Goal: Transaction & Acquisition: Obtain resource

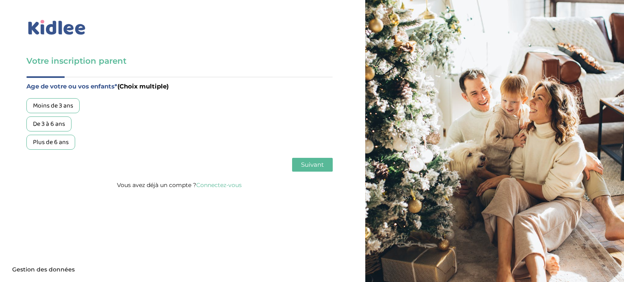
click at [213, 186] on link "Connectez-vous" at bounding box center [218, 185] width 45 height 7
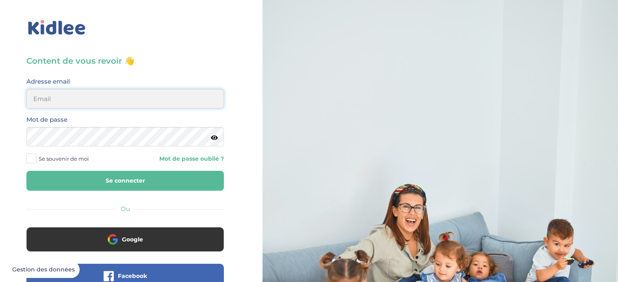
type input "hadrien.miara@gmail.com"
click at [121, 186] on button "Se connecter" at bounding box center [124, 181] width 197 height 20
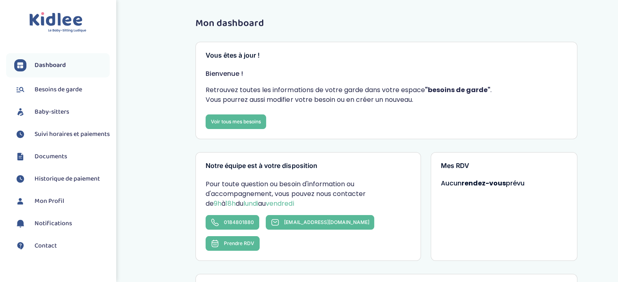
click at [48, 183] on span "Historique de paiement" at bounding box center [67, 179] width 65 height 10
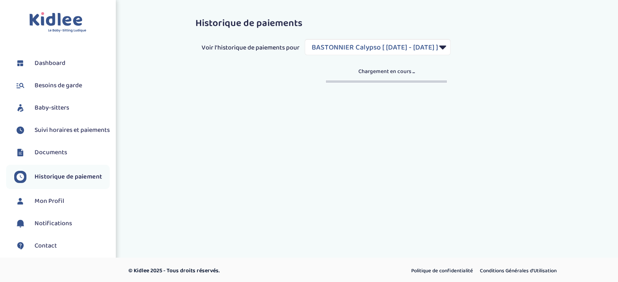
select select "1361"
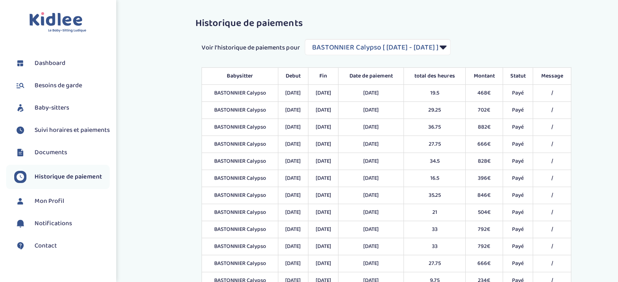
click at [59, 158] on span "Documents" at bounding box center [51, 153] width 32 height 10
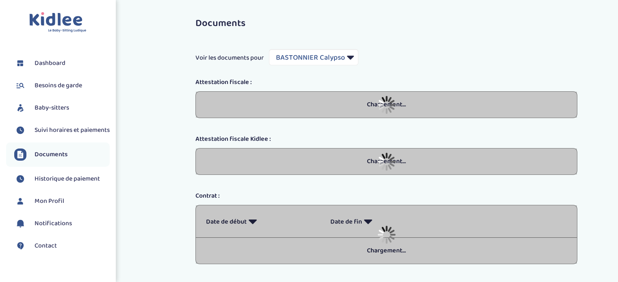
select select "26378"
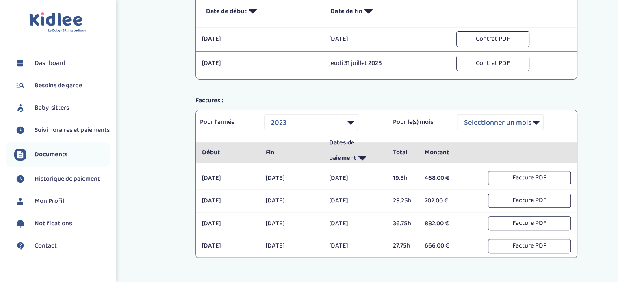
scroll to position [244, 0]
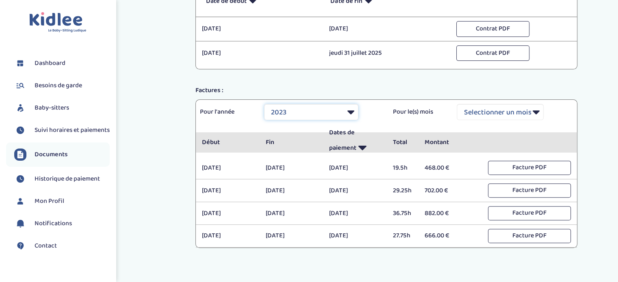
click at [344, 113] on select "Selectionner une année 2021 2021 2021 2021 2021 2021 2021 2021 2021 2021 2021 2…" at bounding box center [311, 112] width 94 height 16
click at [152, 125] on div "Documents Voir les documents pour Filtrer par Baby-sitter BASTONNIER Calypso Me…" at bounding box center [386, 19] width 475 height 502
drag, startPoint x: 333, startPoint y: 110, endPoint x: 323, endPoint y: 118, distance: 12.6
click at [333, 110] on select "Selectionner une année 2021 2021 2021 2021 2021 2021 2021 2021 2021 2021 2021 2…" at bounding box center [311, 112] width 94 height 16
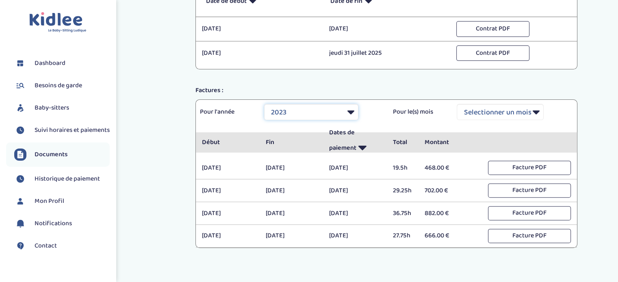
select select "2024"
click at [264, 104] on select "Selectionner une année 2021 2021 2021 2021 2021 2021 2021 2021 2021 2021 2021 2…" at bounding box center [311, 112] width 94 height 16
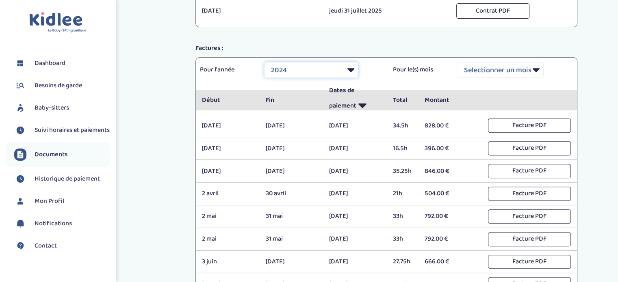
scroll to position [284, 0]
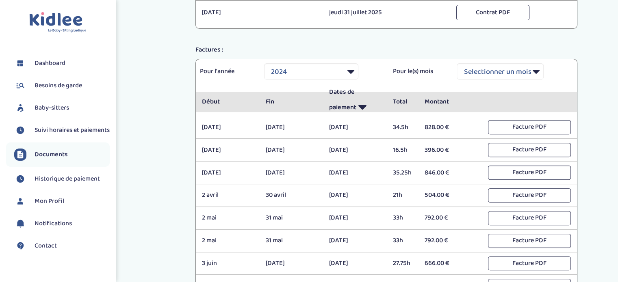
click at [45, 60] on span "Dashboard" at bounding box center [50, 63] width 31 height 10
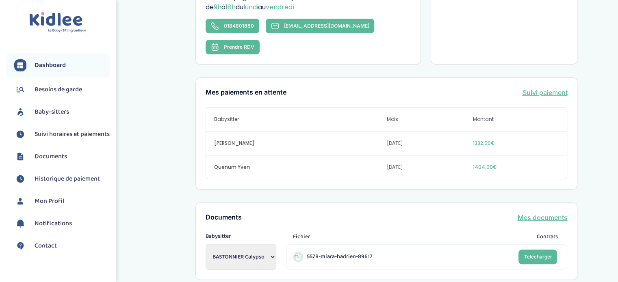
scroll to position [203, 0]
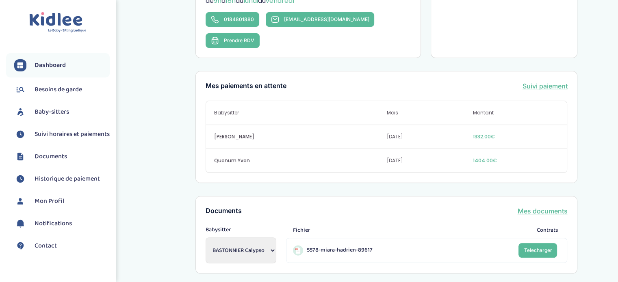
click at [529, 81] on link "Suivi paiement" at bounding box center [544, 86] width 45 height 10
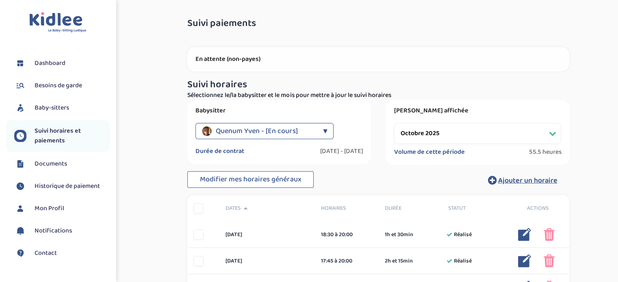
scroll to position [41, 0]
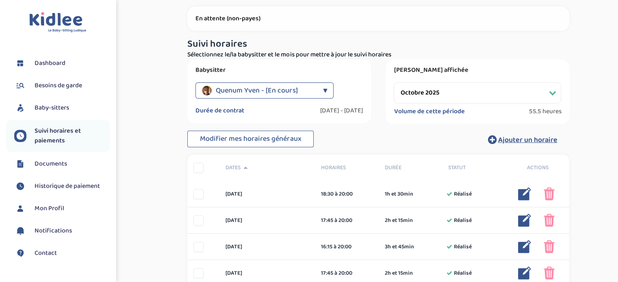
click at [434, 92] on select "Filtrer par mois septembre 2025 octobre 2025 novembre 2025 décembre 2025 janvie…" at bounding box center [477, 92] width 167 height 21
select select "septembre 2025"
click at [394, 82] on select "Filtrer par mois septembre 2025 octobre 2025 novembre 2025 décembre 2025 janvie…" at bounding box center [477, 92] width 167 height 21
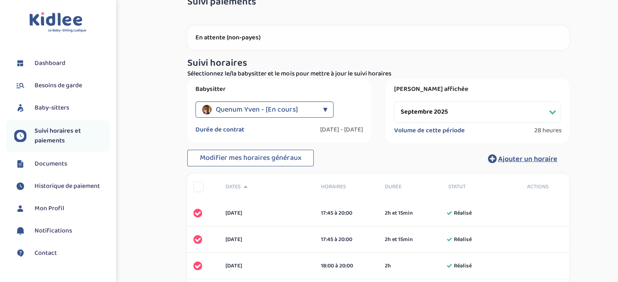
scroll to position [0, 0]
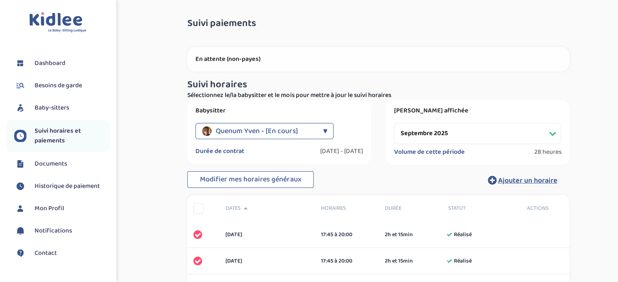
click at [58, 60] on span "Dashboard" at bounding box center [50, 63] width 31 height 10
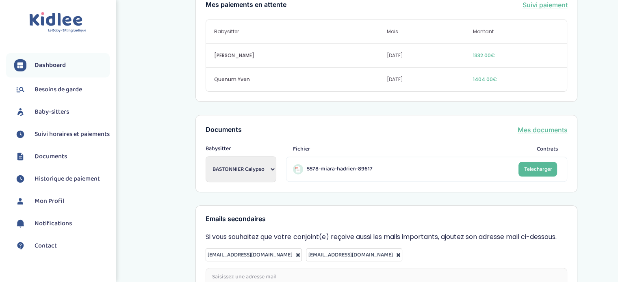
scroll to position [325, 0]
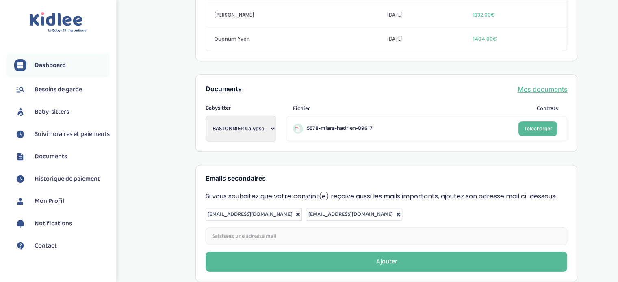
click at [220, 116] on select "BASTONNIER Calypso Meunier Antonin Meunier Antonin Quenum Yven" at bounding box center [241, 129] width 71 height 26
select select "2170"
click at [206, 116] on select "BASTONNIER Calypso Meunier Antonin Meunier Antonin Quenum Yven" at bounding box center [241, 129] width 71 height 26
click at [530, 84] on link "Mes documents" at bounding box center [542, 89] width 50 height 10
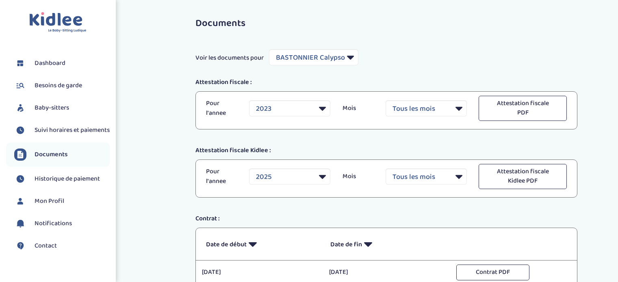
select select "26378"
select select "2023"
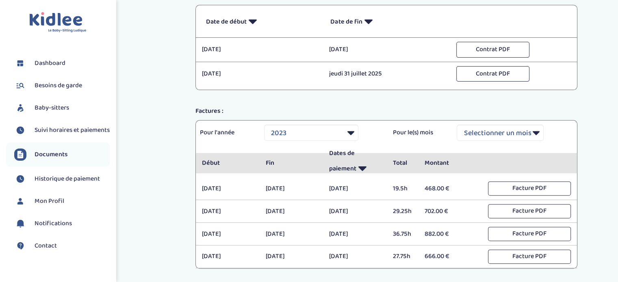
scroll to position [244, 0]
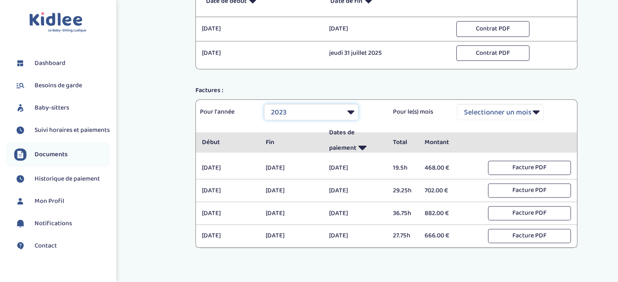
click at [309, 113] on select "Selectionner une année 2021 2021 2021 2021 2021 2021 2021 2021 2021 2021 2021 2…" at bounding box center [311, 112] width 94 height 16
drag, startPoint x: 194, startPoint y: 107, endPoint x: 183, endPoint y: 107, distance: 11.0
click at [194, 107] on div "Pour l'année" at bounding box center [226, 112] width 64 height 10
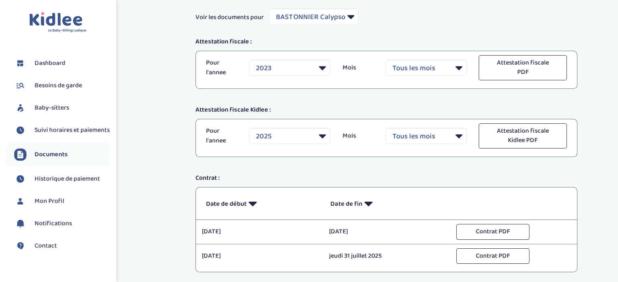
scroll to position [0, 0]
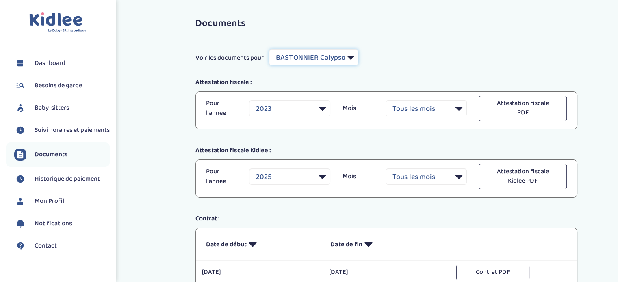
click at [316, 58] on select "Filtrer par Baby-sitter BASTONNIER [PERSON_NAME] [PERSON_NAME][GEOGRAPHIC_DATA]…" at bounding box center [313, 57] width 89 height 16
select select "43292"
click at [269, 49] on select "Filtrer par Baby-sitter BASTONNIER [PERSON_NAME] [PERSON_NAME][GEOGRAPHIC_DATA]…" at bounding box center [313, 57] width 89 height 16
select select "2025"
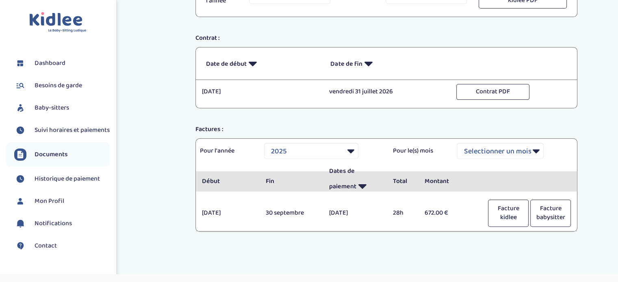
scroll to position [198, 0]
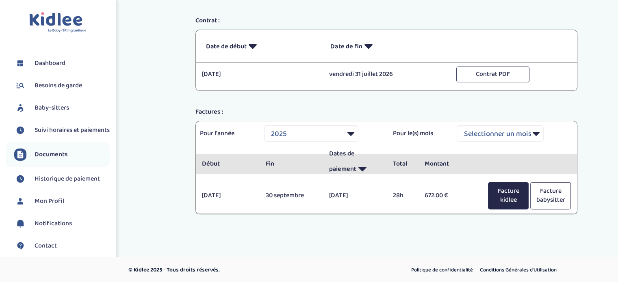
click at [502, 197] on button "Facture kidlee" at bounding box center [508, 196] width 41 height 28
click at [144, 81] on div "Documents Voir les documents pour Filtrer par Baby-sitter BASTONNIER [PERSON_NA…" at bounding box center [378, 25] width 491 height 435
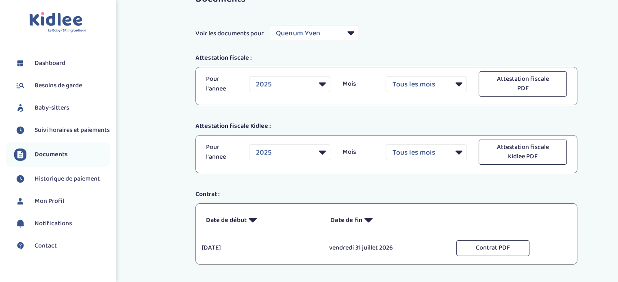
scroll to position [0, 0]
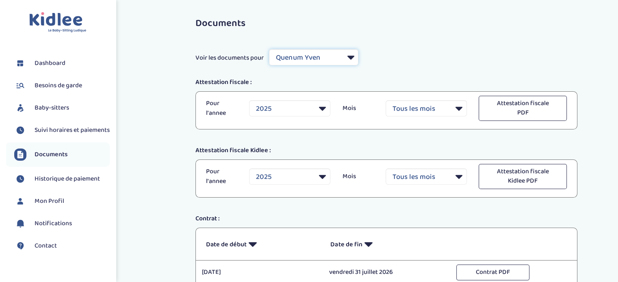
click at [284, 55] on select "Filtrer par Baby-sitter BASTONNIER [PERSON_NAME] [PERSON_NAME][GEOGRAPHIC_DATA]…" at bounding box center [313, 57] width 89 height 16
select select "29306"
click at [269, 49] on select "Filtrer par Baby-sitter BASTONNIER [PERSON_NAME] [PERSON_NAME][GEOGRAPHIC_DATA]…" at bounding box center [313, 57] width 89 height 16
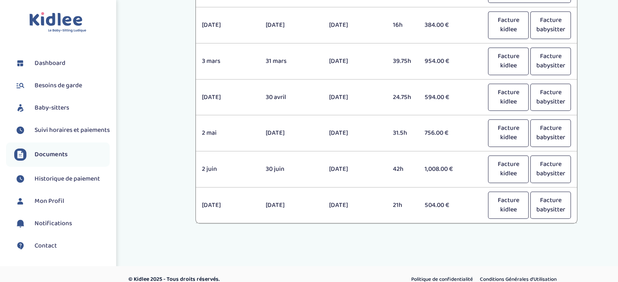
scroll to position [423, 0]
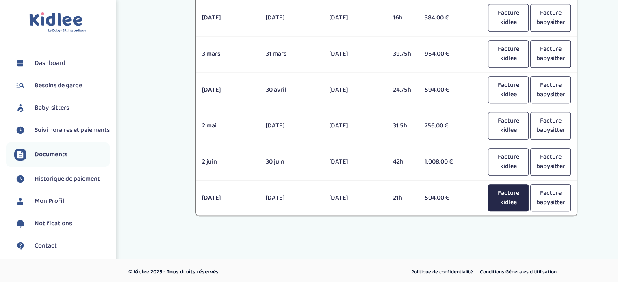
click at [499, 196] on button "Facture kidlee" at bounding box center [508, 198] width 41 height 28
